Goal: Task Accomplishment & Management: Manage account settings

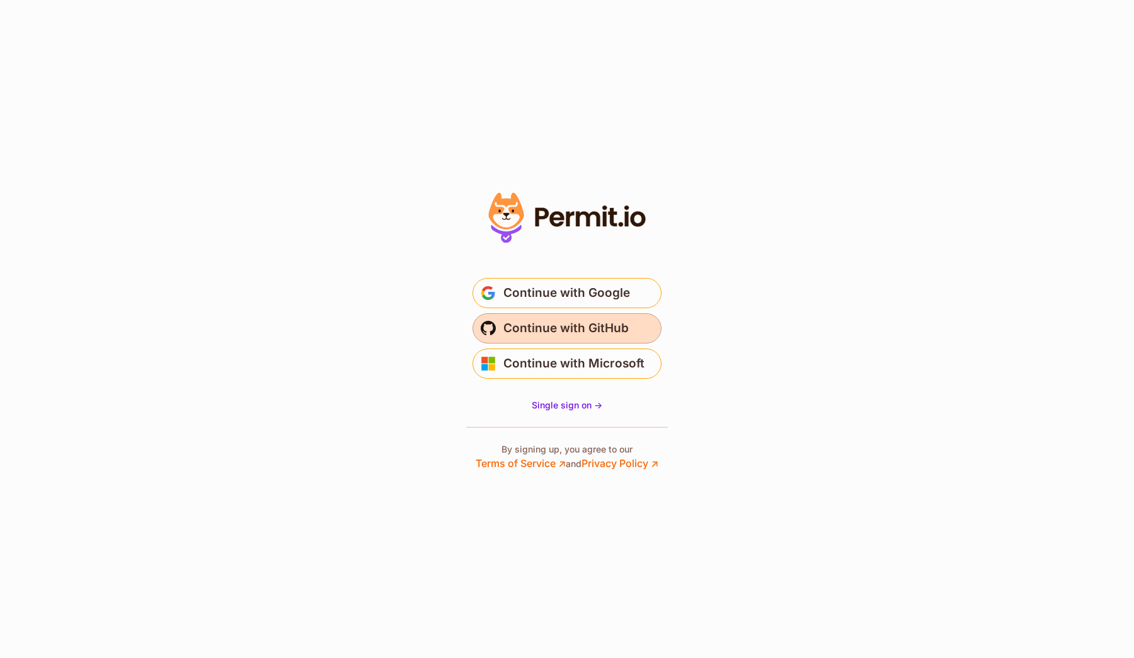
click at [635, 333] on button "Continue with GitHub" at bounding box center [567, 328] width 189 height 30
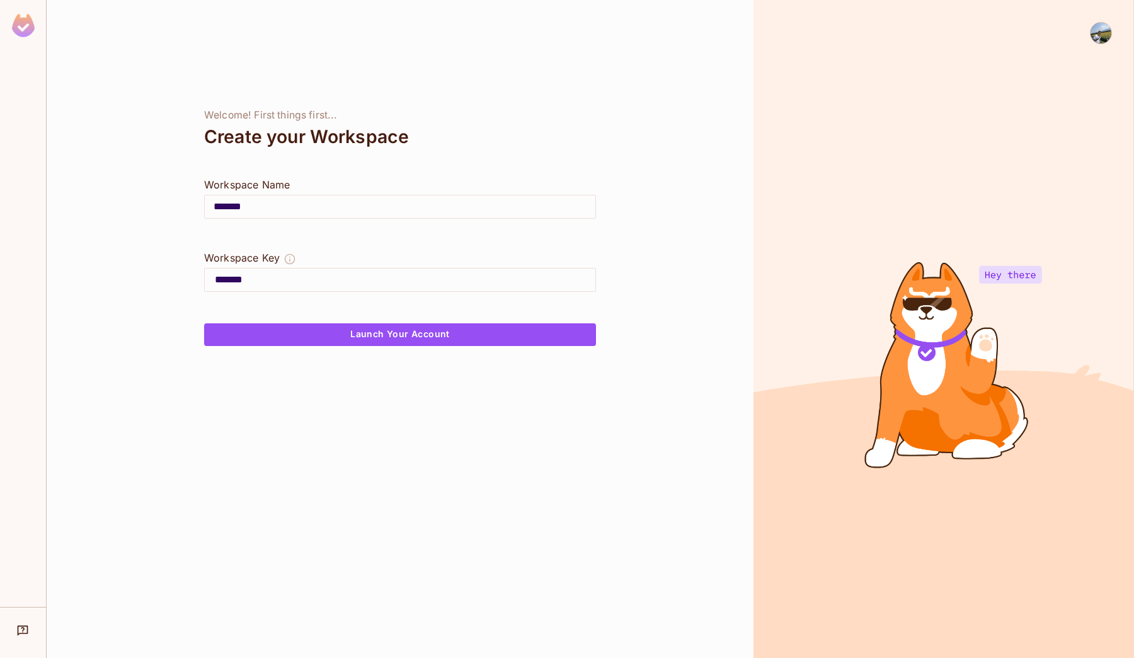
click at [1103, 31] on img at bounding box center [1101, 33] width 21 height 21
click at [1057, 108] on li "Log out" at bounding box center [1090, 100] width 170 height 20
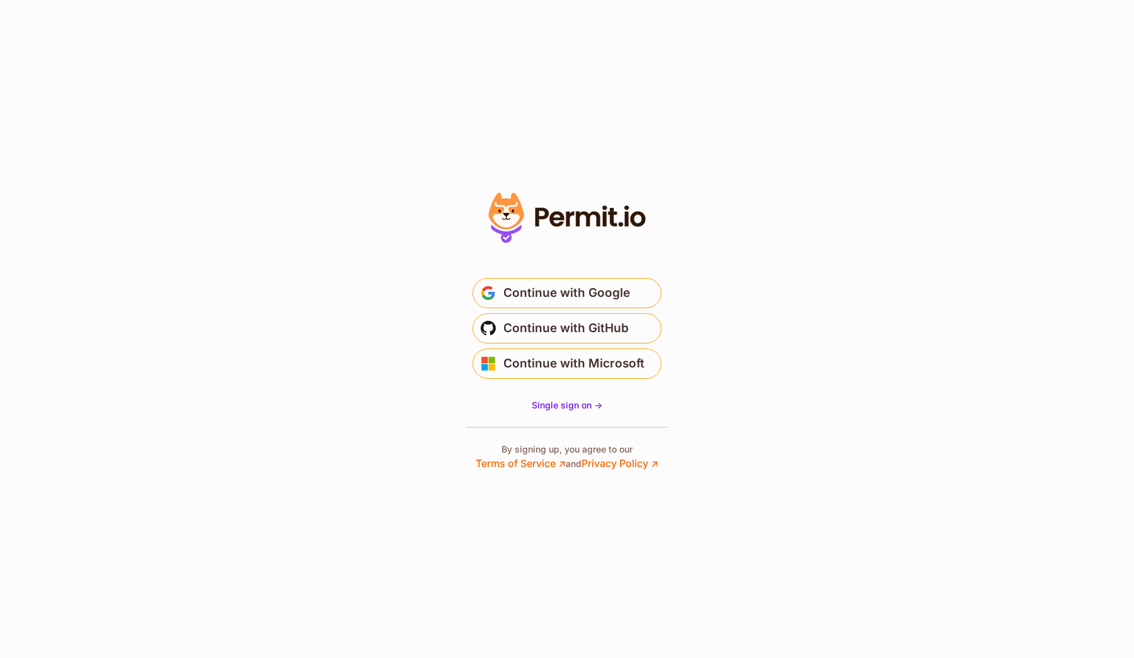
click at [743, 297] on section "* Or" at bounding box center [567, 329] width 1134 height 658
click at [645, 329] on button "Continue with GitHub" at bounding box center [567, 328] width 189 height 30
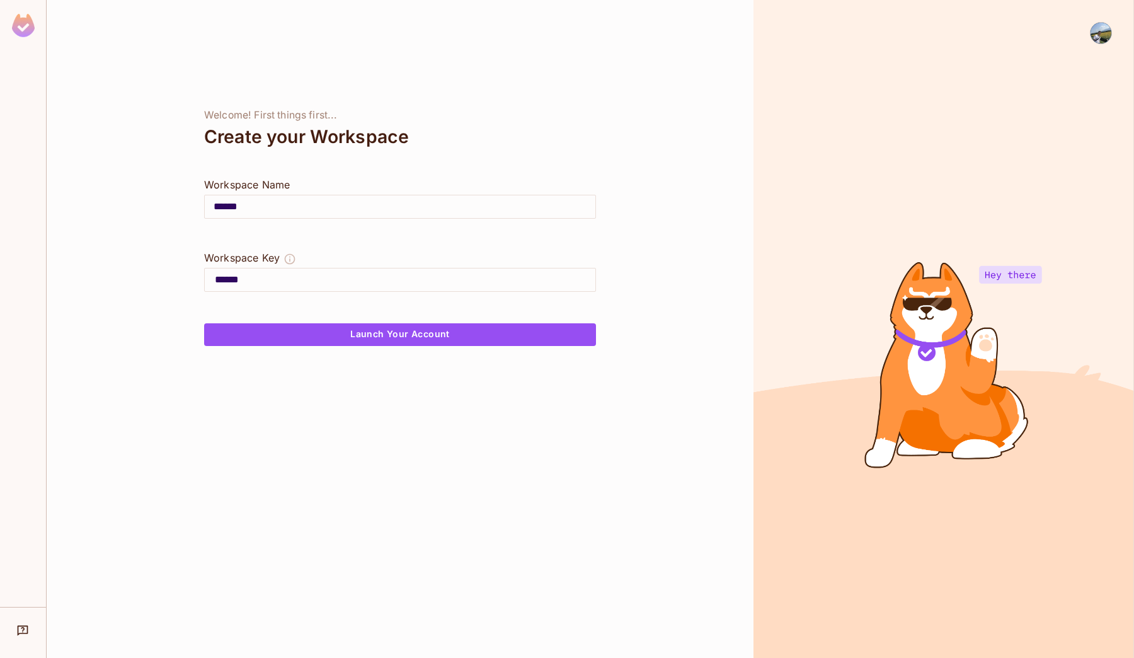
click at [1093, 29] on img at bounding box center [1101, 33] width 21 height 21
click at [1084, 99] on li "Log out" at bounding box center [1090, 100] width 170 height 20
